Goal: Navigation & Orientation: Find specific page/section

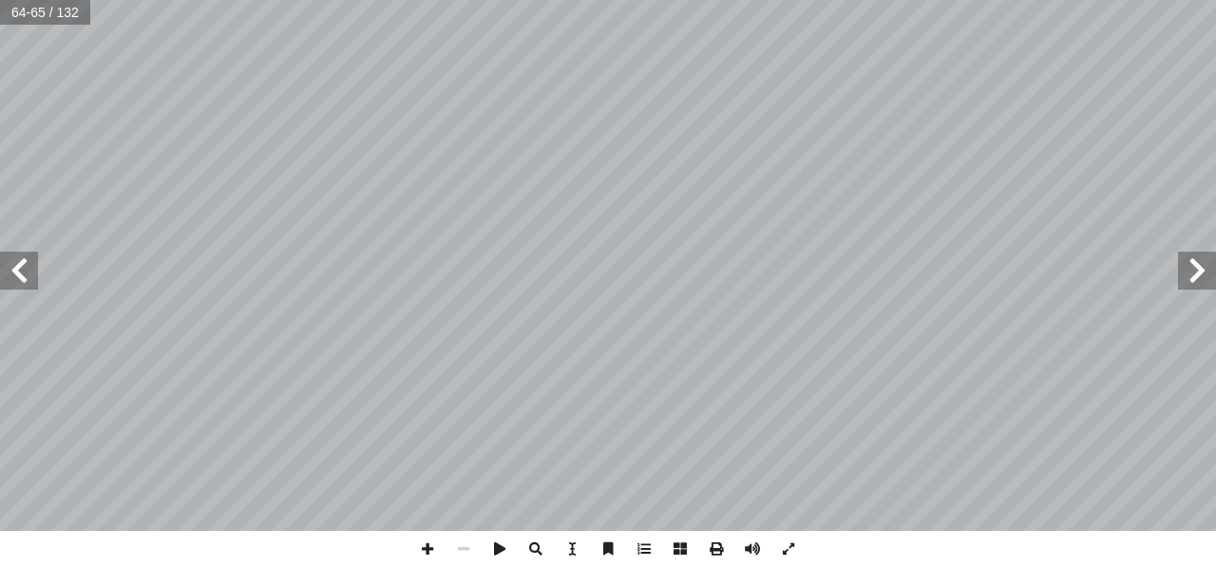
click at [19, 278] on span at bounding box center [19, 271] width 38 height 38
click at [1199, 276] on span at bounding box center [1197, 271] width 38 height 38
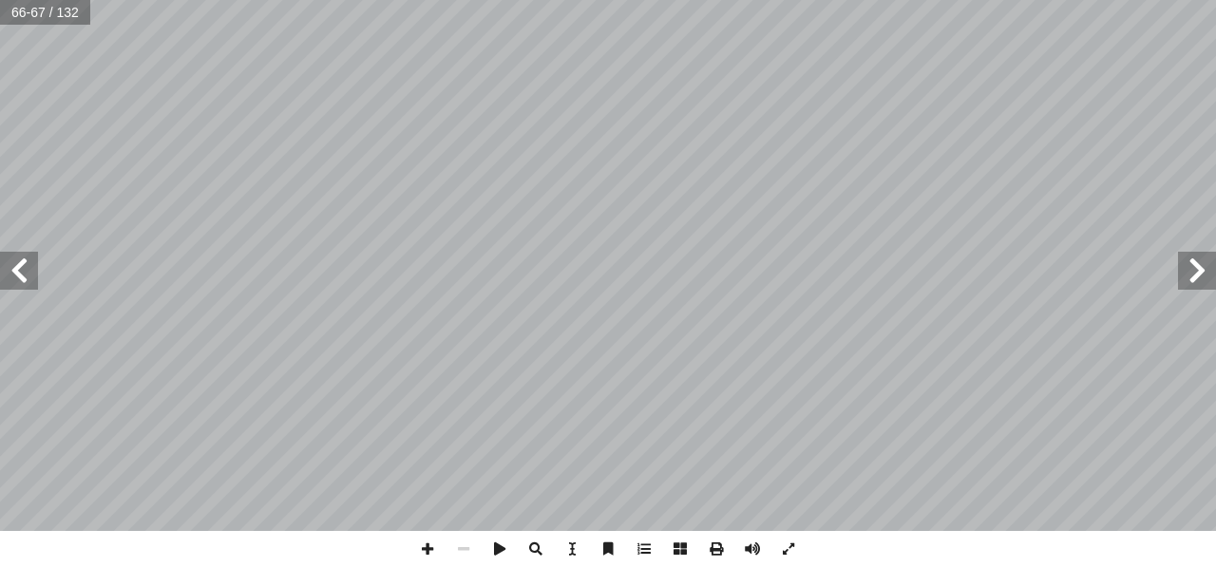
click at [1199, 276] on span at bounding box center [1197, 271] width 38 height 38
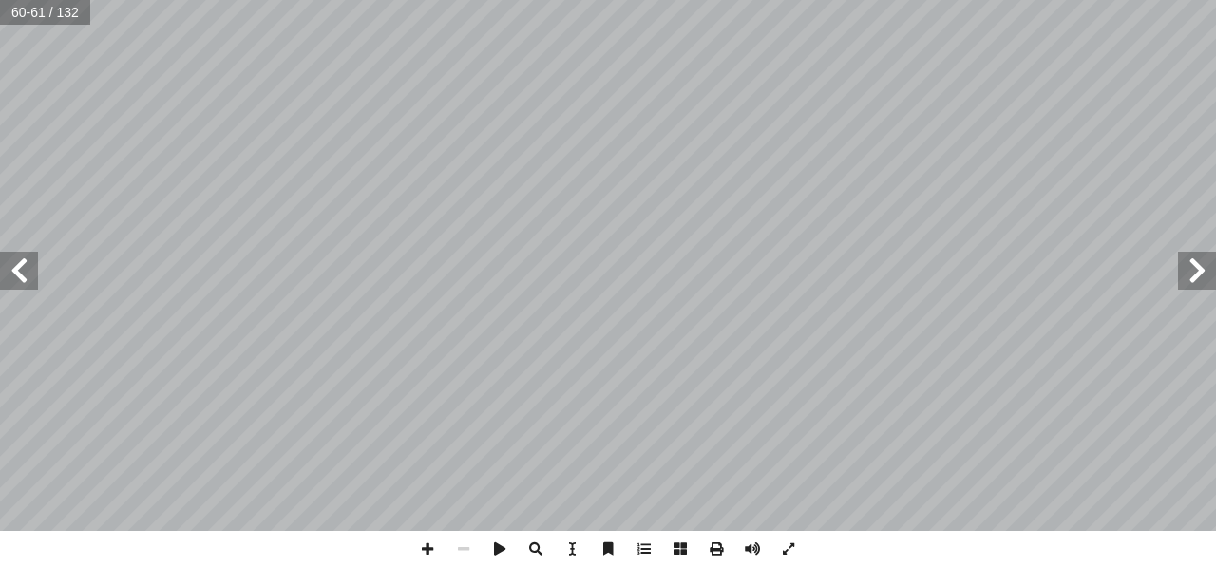
click at [1199, 276] on span at bounding box center [1197, 271] width 38 height 38
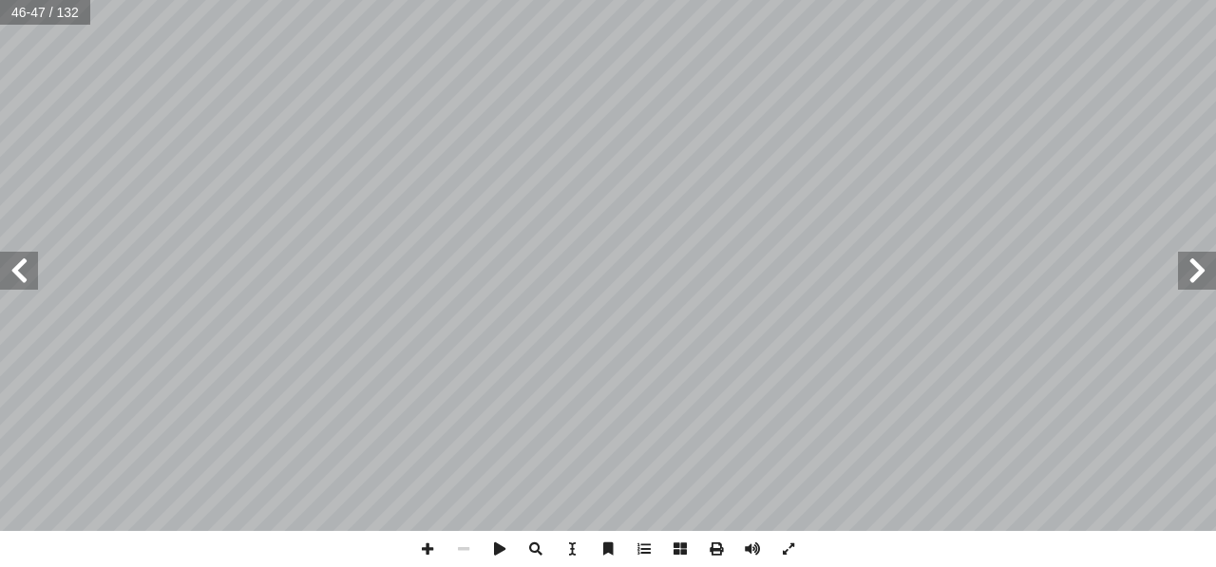
click at [1199, 276] on span at bounding box center [1197, 271] width 38 height 38
click at [18, 273] on span at bounding box center [19, 271] width 38 height 38
